Goal: Transaction & Acquisition: Purchase product/service

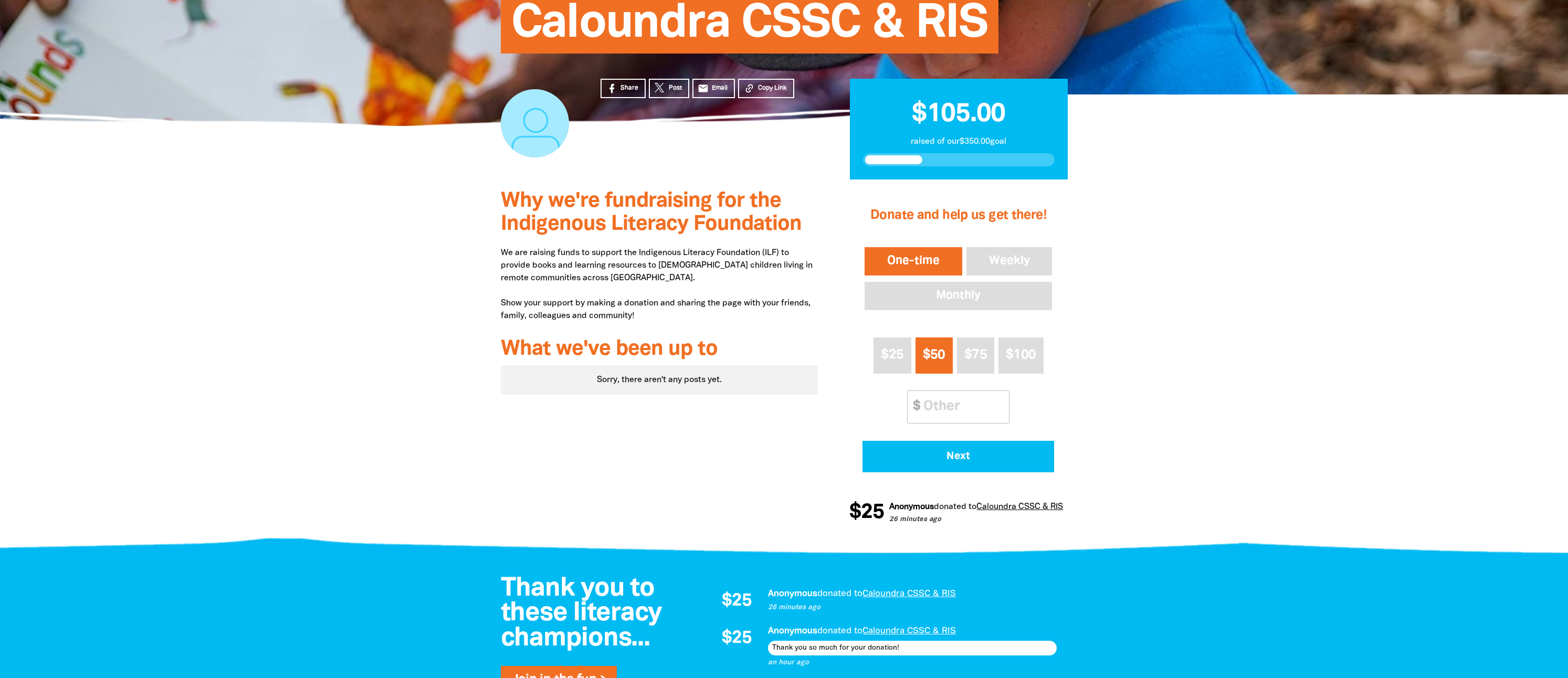
scroll to position [157, 0]
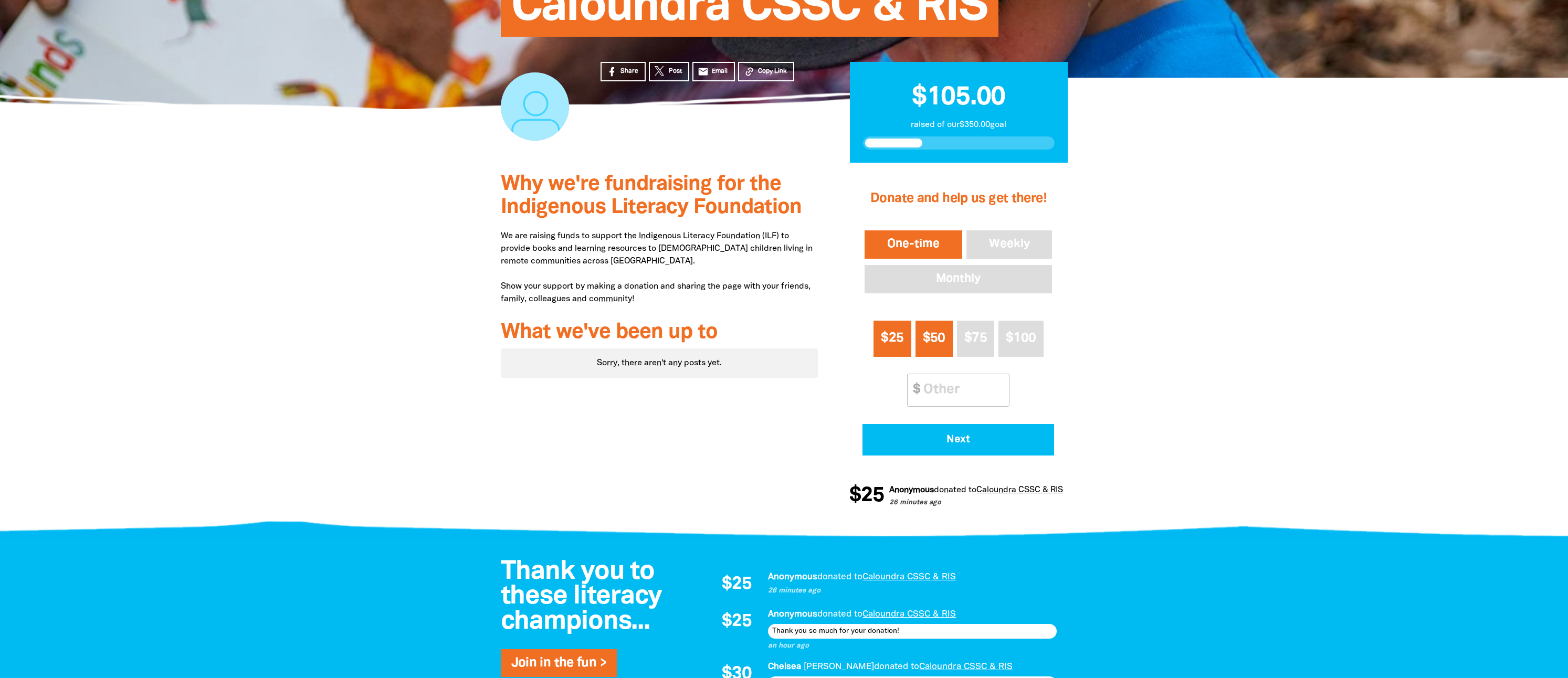
click at [893, 341] on span "$25" at bounding box center [892, 338] width 23 height 12
click at [957, 437] on span "Next" at bounding box center [958, 439] width 162 height 10
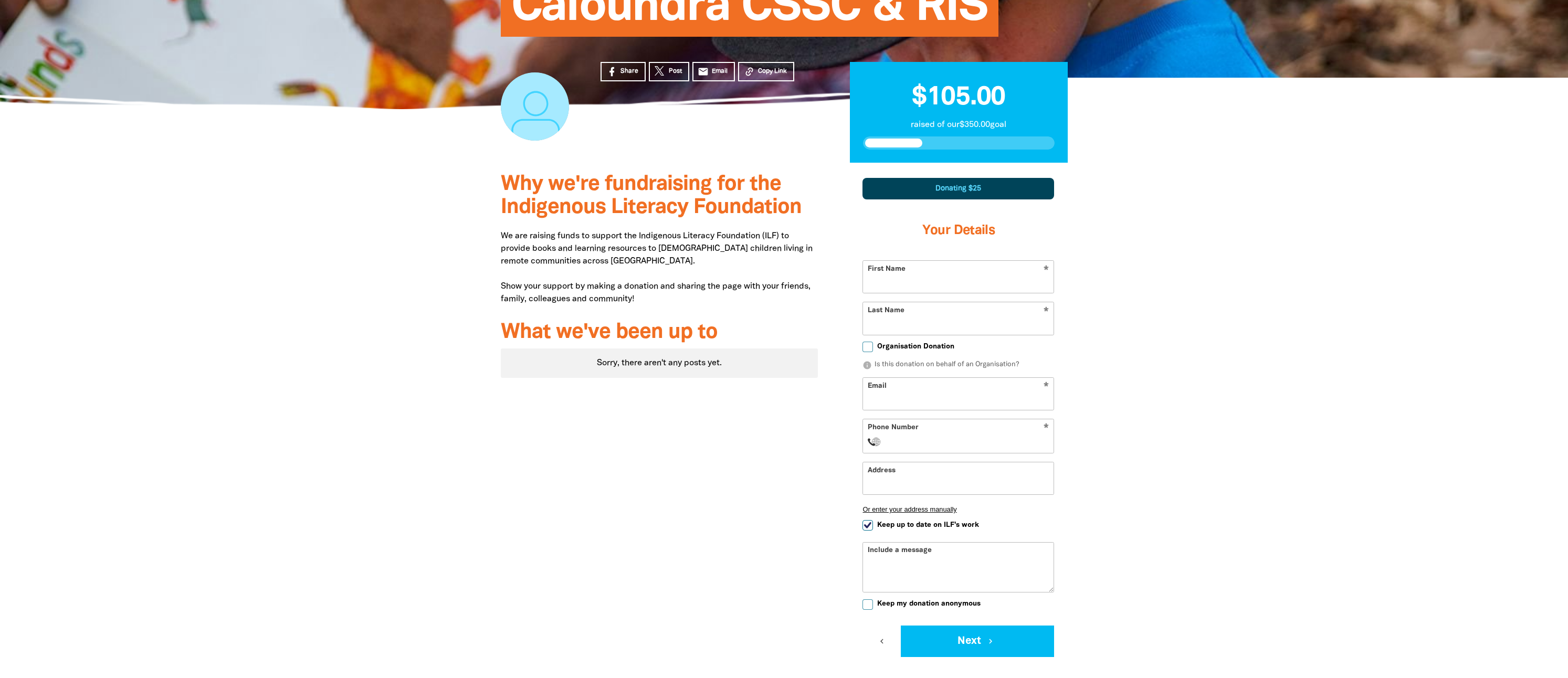
click at [1002, 289] on input "First Name" at bounding box center [958, 276] width 191 height 32
type input "Malu"
click at [901, 323] on input "Last Name" at bounding box center [958, 318] width 191 height 32
type input "[PERSON_NAME]"
click at [899, 387] on input "Email" at bounding box center [958, 393] width 191 height 32
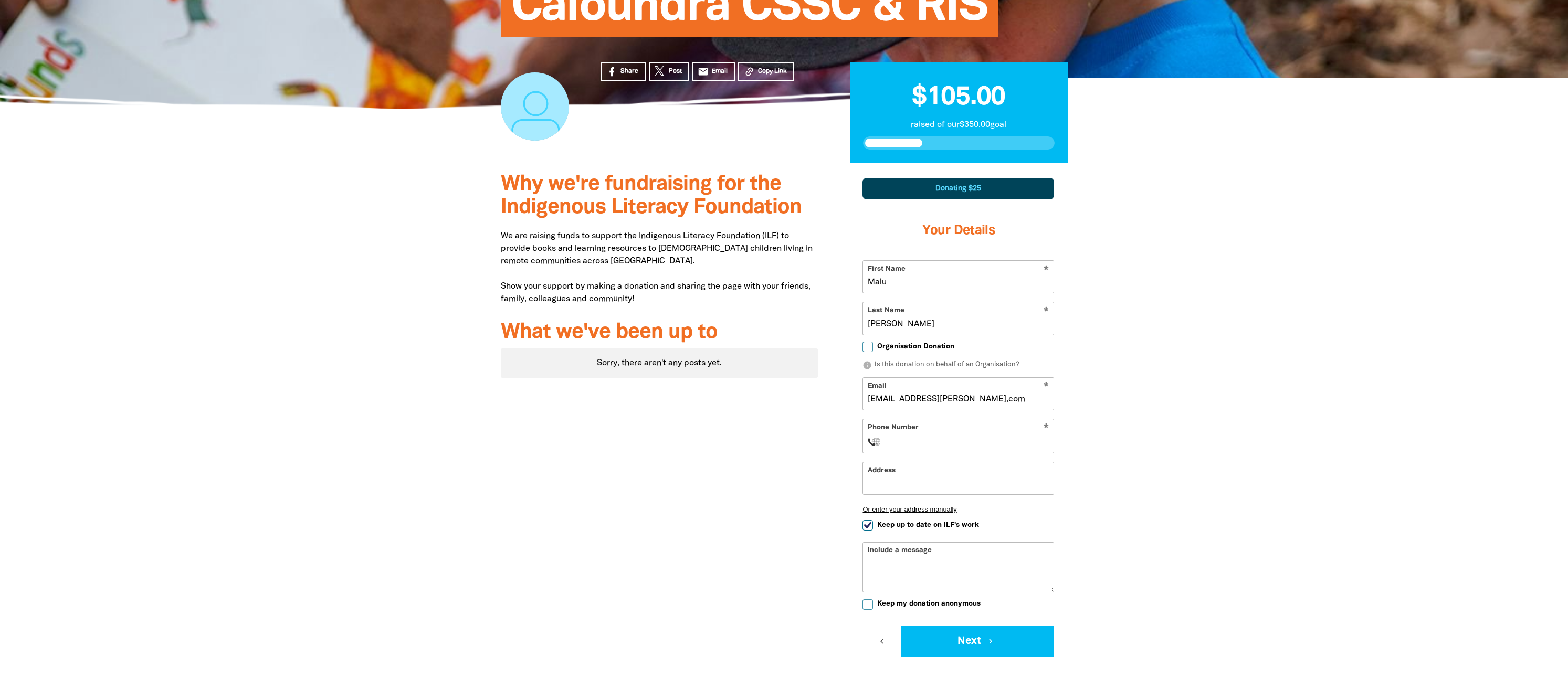
click at [900, 439] on input "Phone Number" at bounding box center [968, 441] width 160 height 12
click at [965, 400] on input "[EMAIL_ADDRESS][PERSON_NAME],com" at bounding box center [958, 393] width 191 height 32
type input "[EMAIL_ADDRESS][PERSON_NAME][DOMAIN_NAME]"
click at [893, 446] on input "Phone Number" at bounding box center [968, 441] width 160 height 12
type input "[PHONE_NUMBER]"
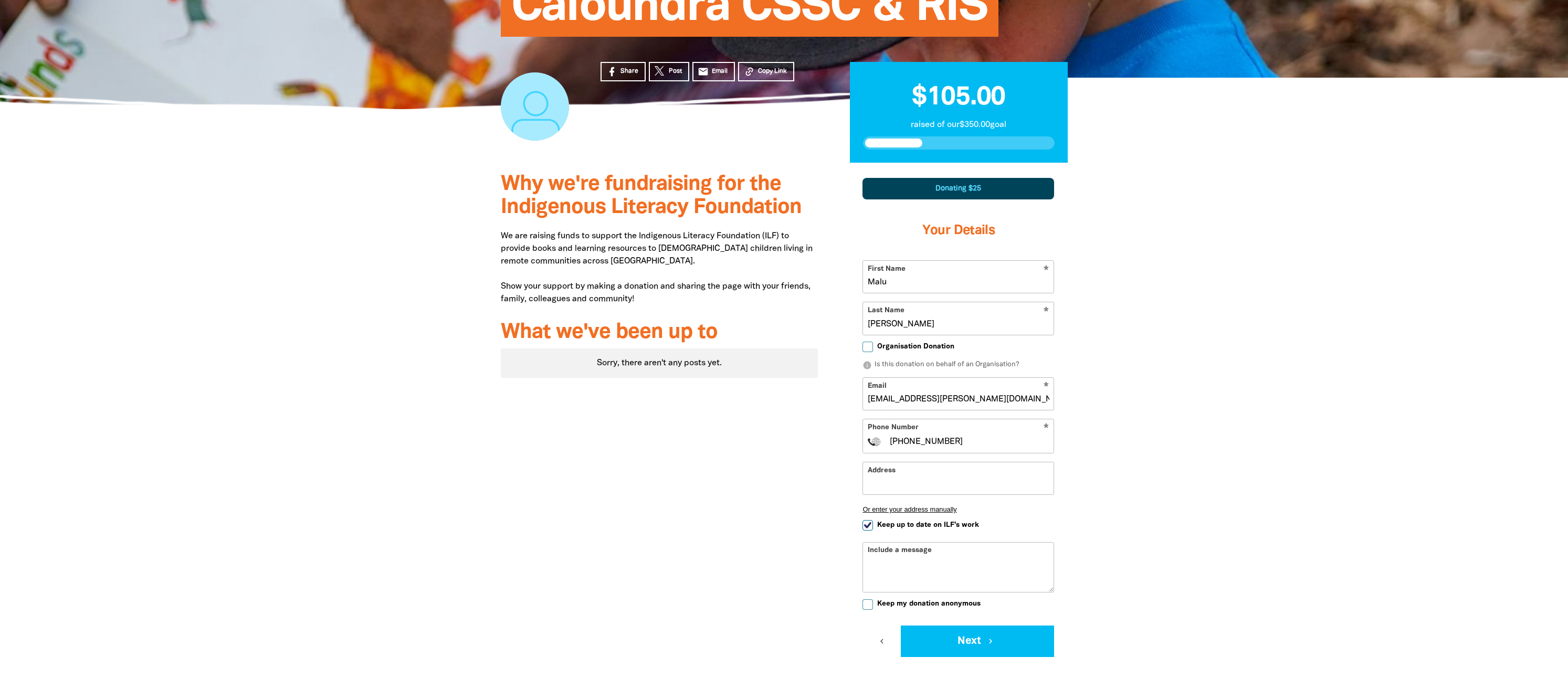
click at [893, 472] on input "Address" at bounding box center [958, 478] width 191 height 32
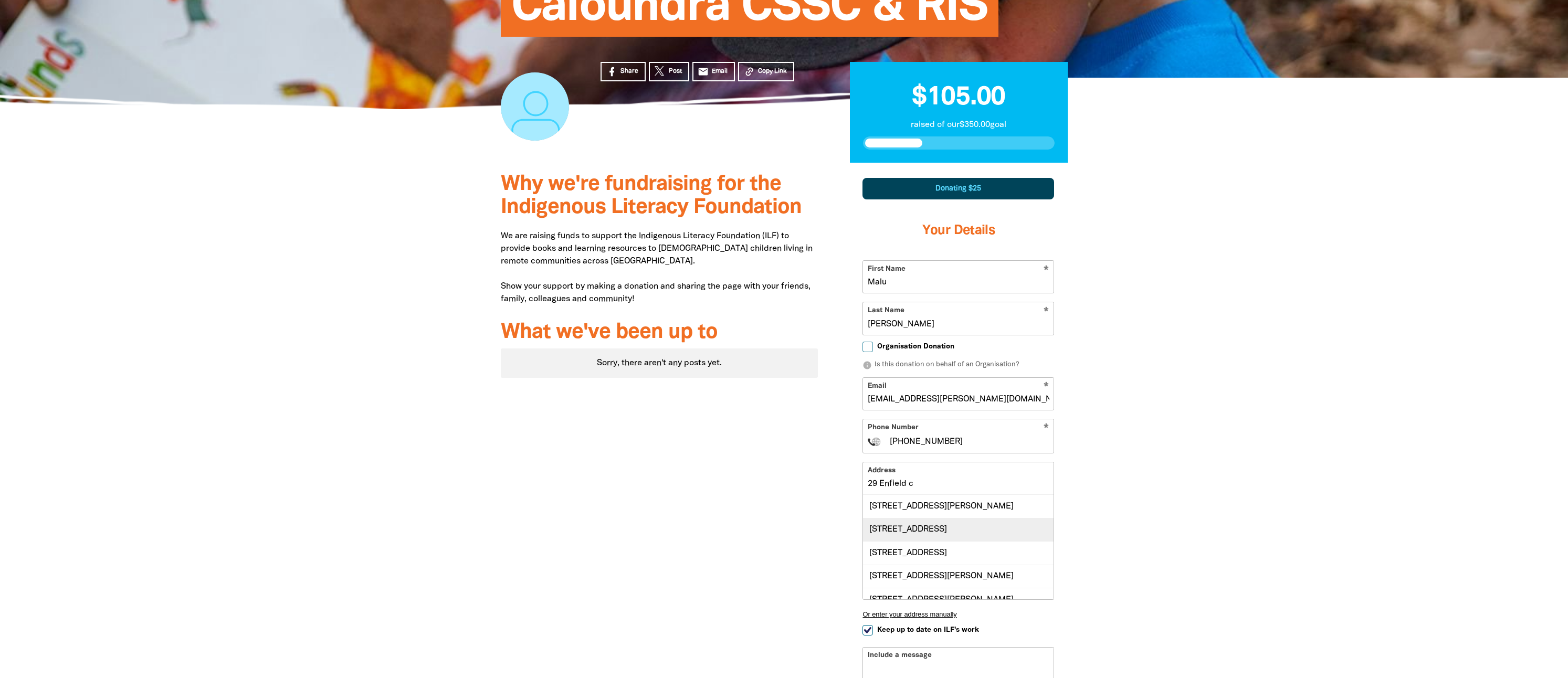
click at [930, 524] on div "[STREET_ADDRESS]" at bounding box center [958, 529] width 191 height 23
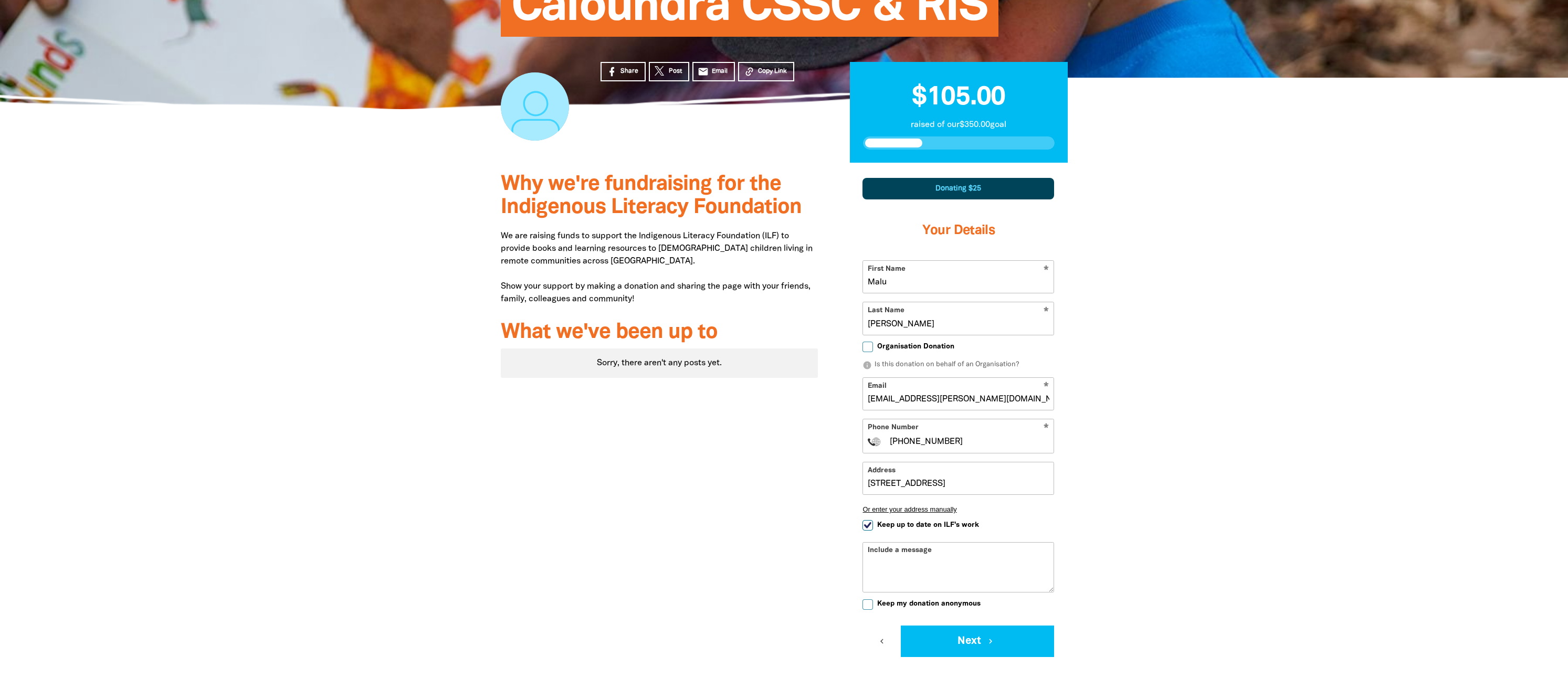
click at [985, 479] on input "[STREET_ADDRESS]" at bounding box center [958, 478] width 191 height 32
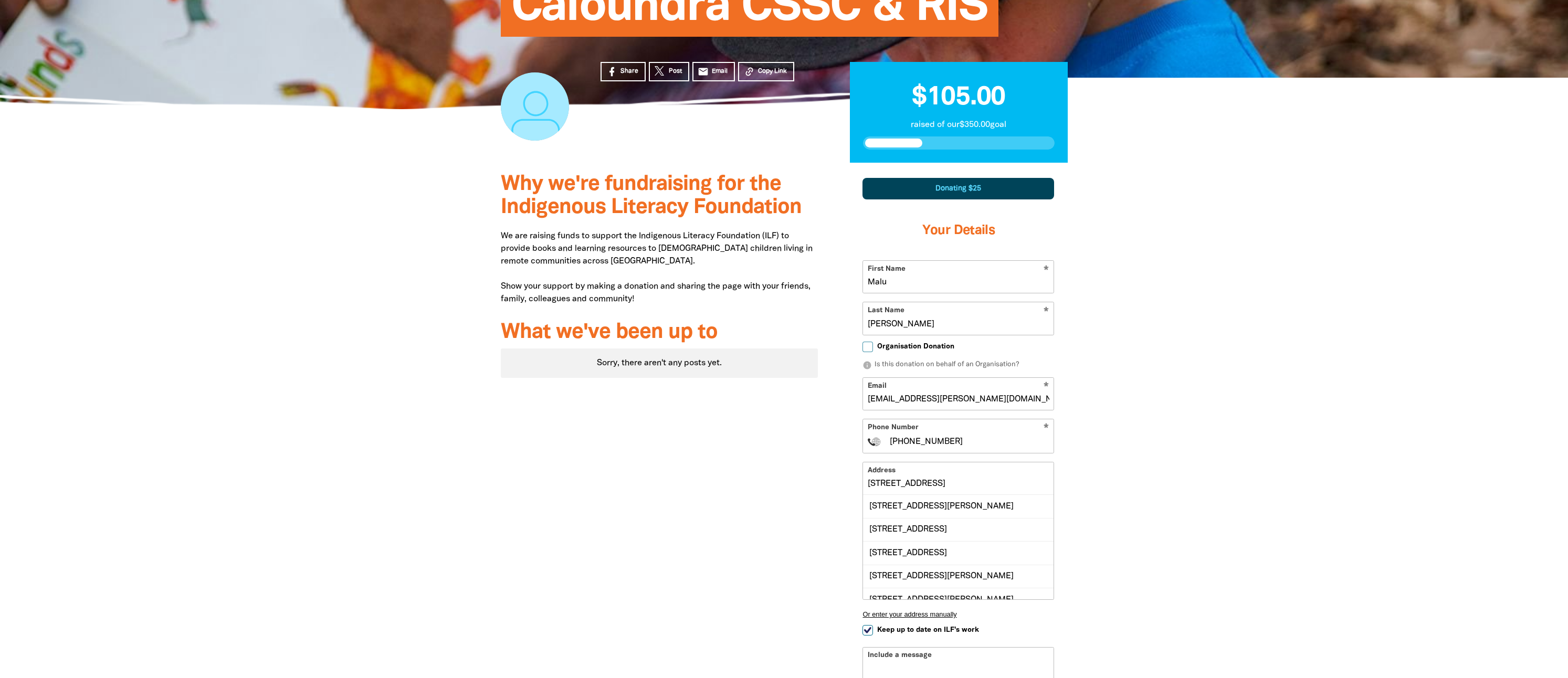
drag, startPoint x: 1018, startPoint y: 484, endPoint x: 879, endPoint y: 477, distance: 139.2
click at [879, 477] on input "[STREET_ADDRESS]" at bounding box center [958, 478] width 191 height 32
click at [956, 554] on div "[STREET_ADDRESS]" at bounding box center [958, 552] width 191 height 23
type input "[STREET_ADDRESS]"
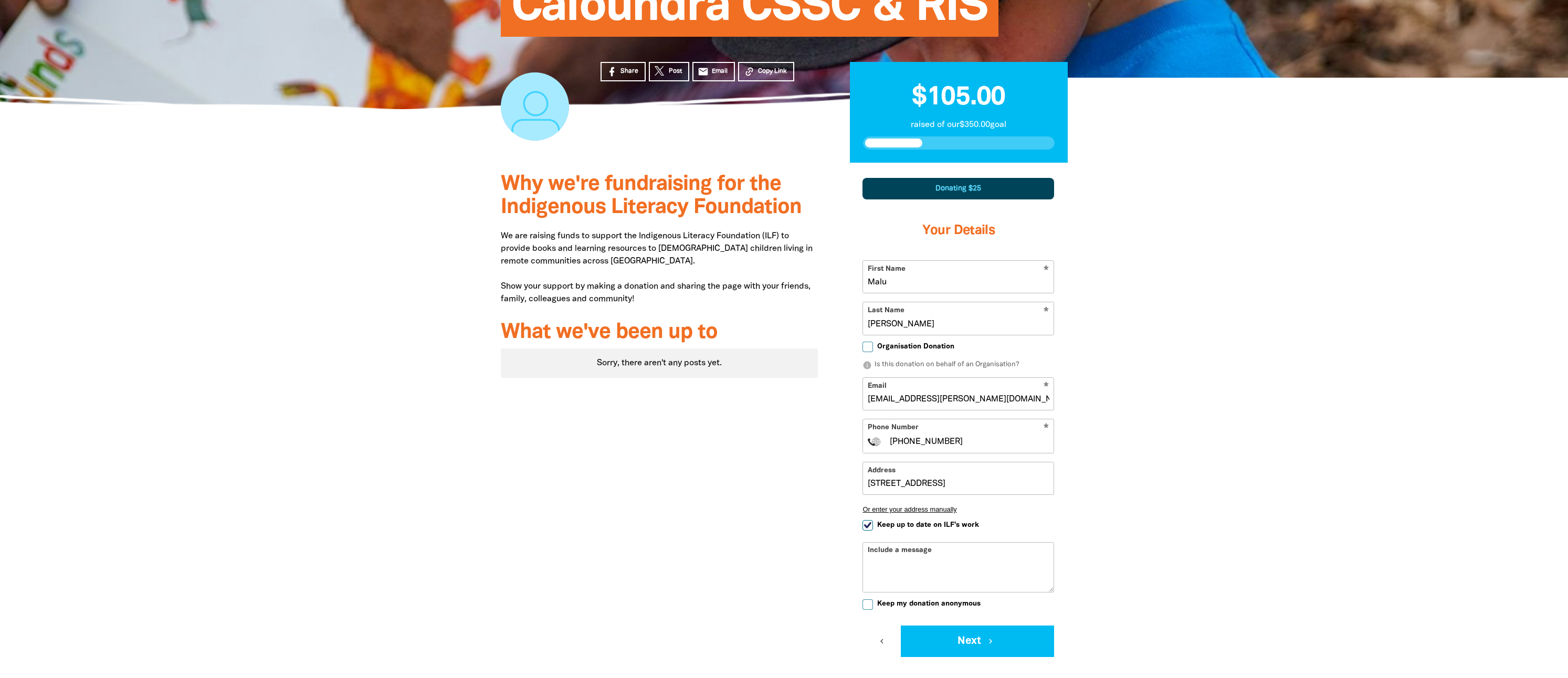
click at [868, 525] on input "Keep up to date on ILF's work" at bounding box center [867, 525] width 10 height 10
checkbox input "false"
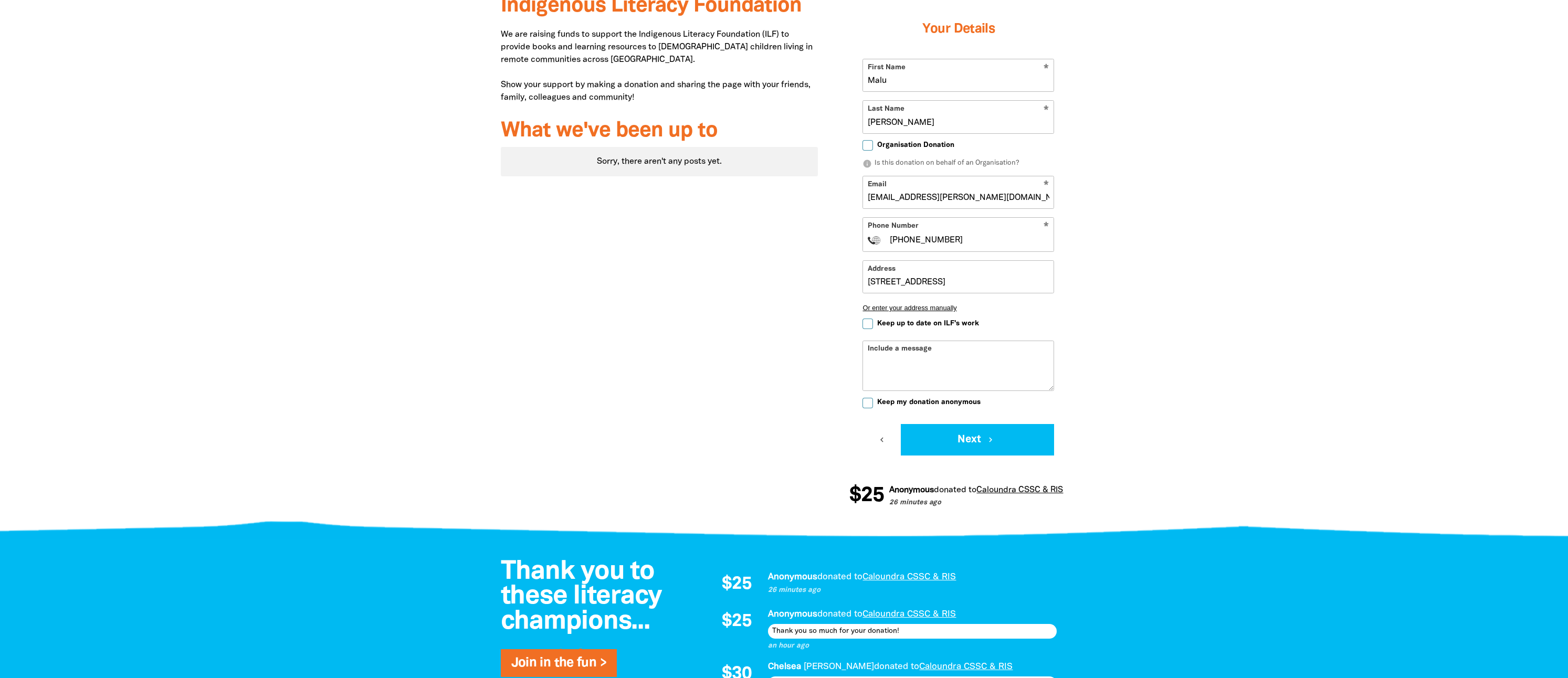
scroll to position [367, 0]
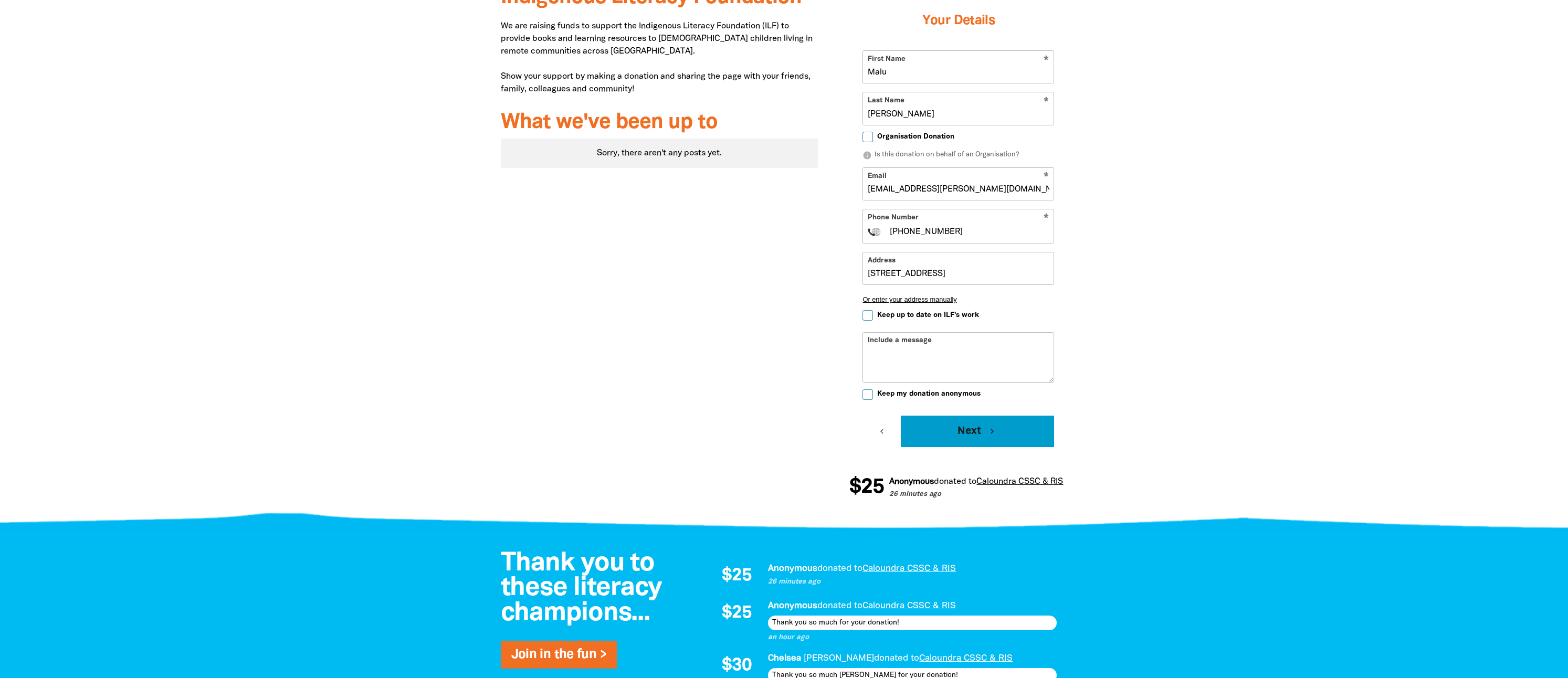
click at [982, 433] on button "Next chevron_right" at bounding box center [977, 431] width 153 height 32
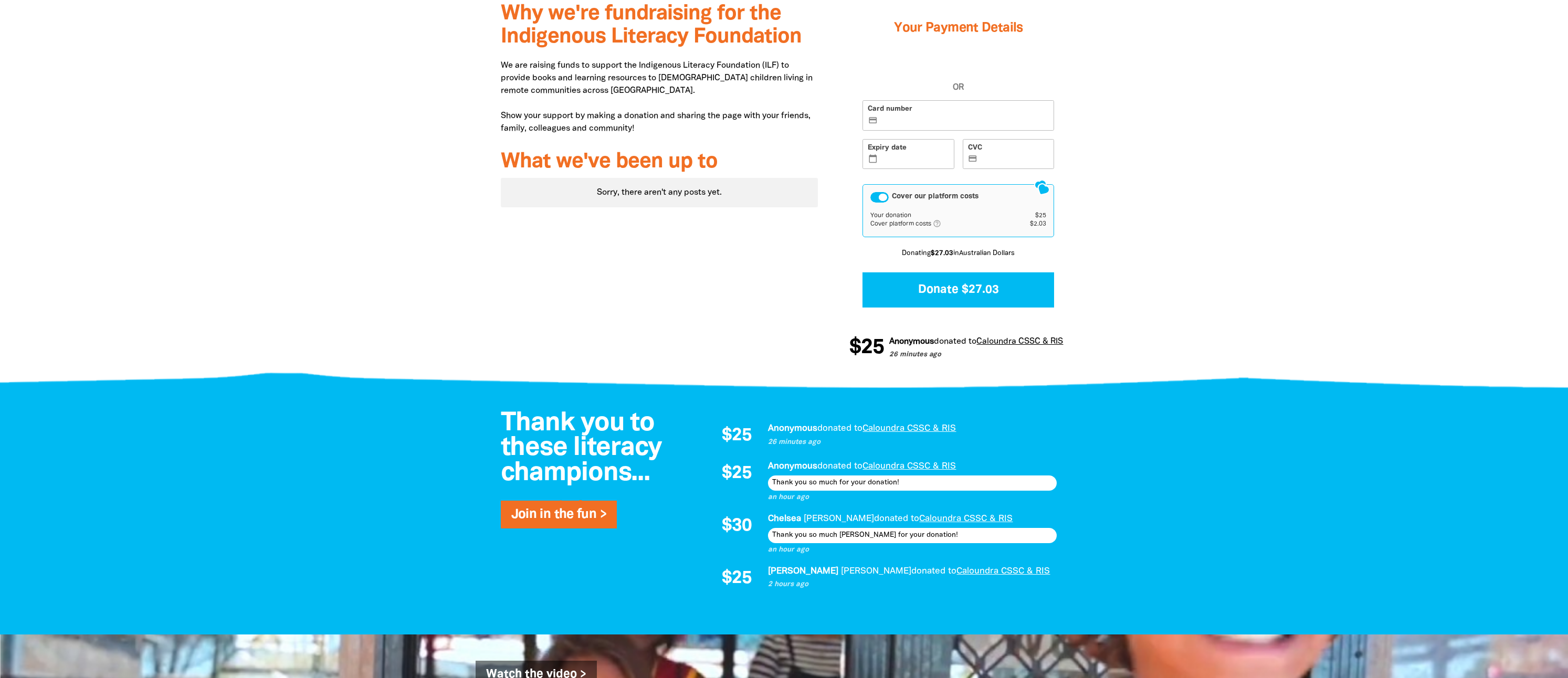
scroll to position [146, 0]
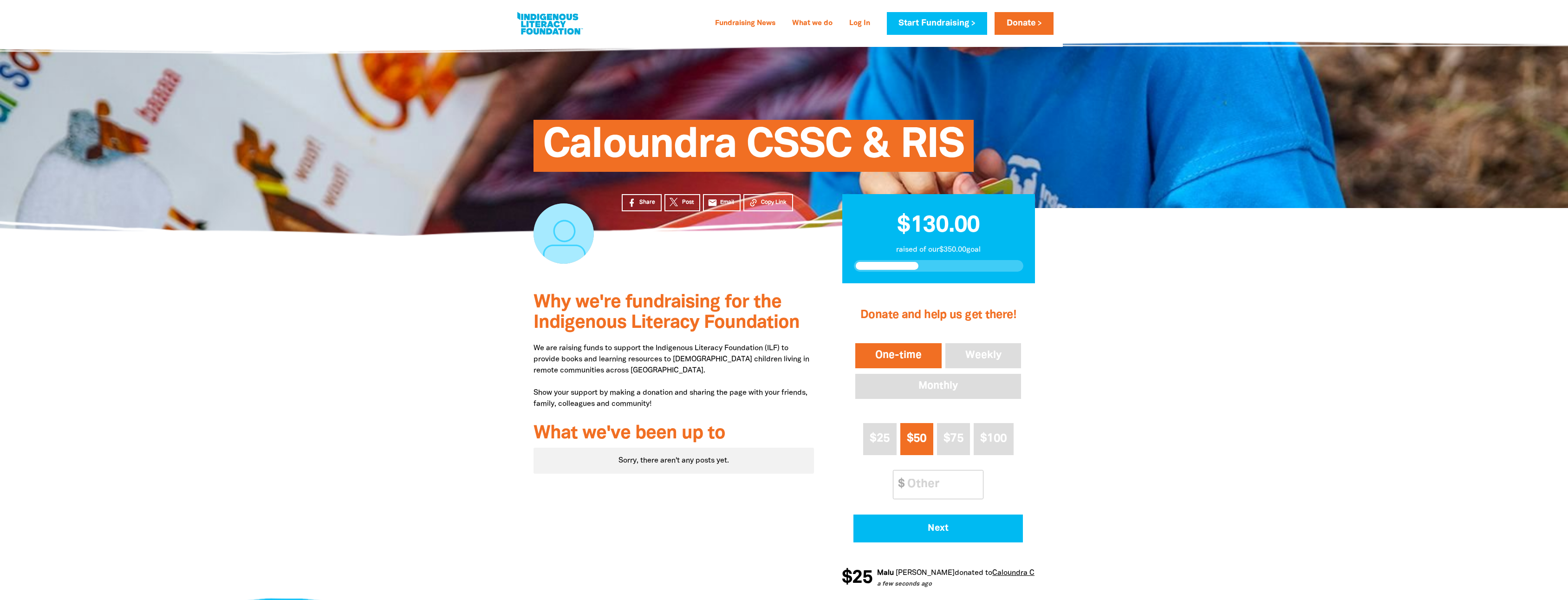
click at [1387, 10] on div at bounding box center [784, 21] width 1568 height 42
